Goal: Consume media (video, audio)

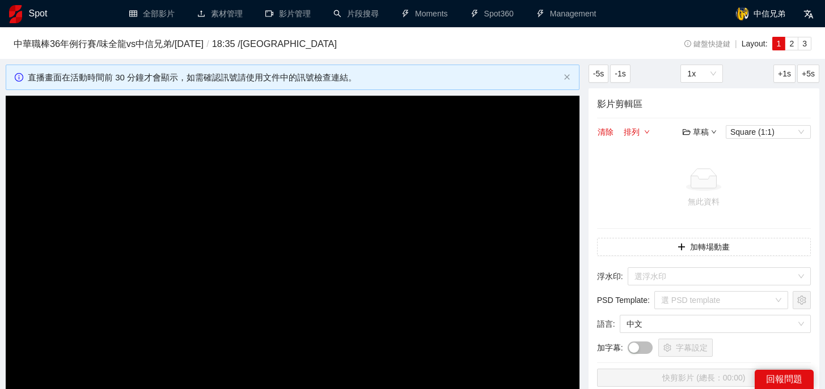
scroll to position [92, 0]
